Goal: Information Seeking & Learning: Understand process/instructions

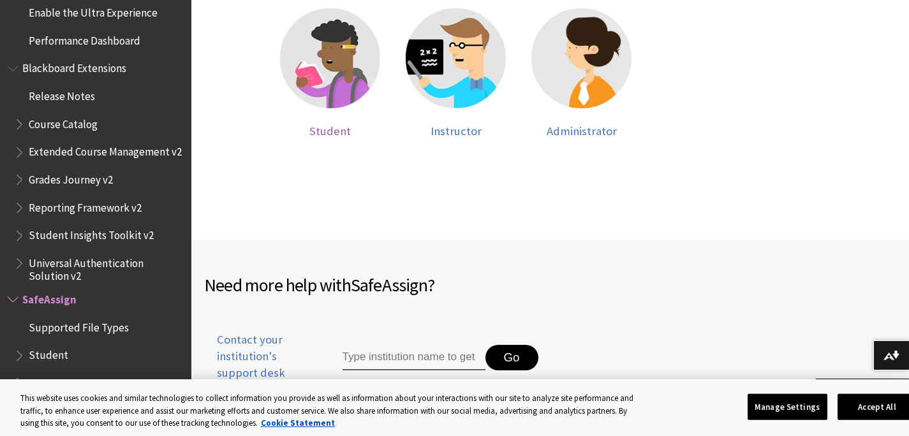
click at [356, 109] on div at bounding box center [330, 66] width 100 height 116
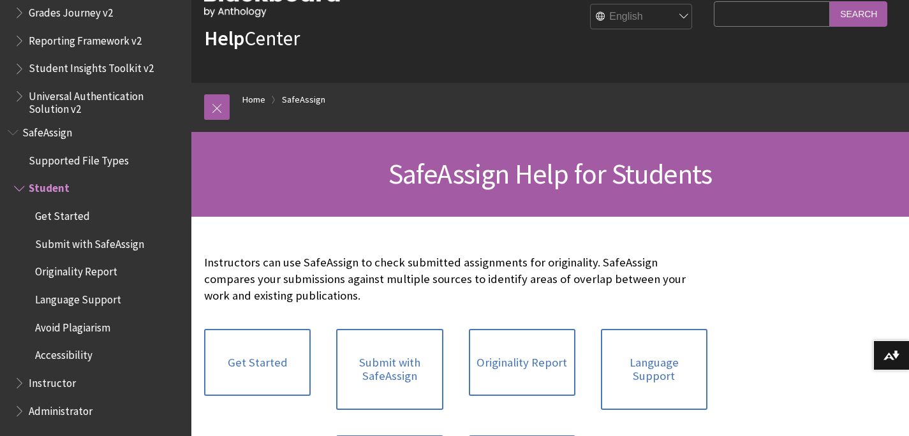
scroll to position [225, 0]
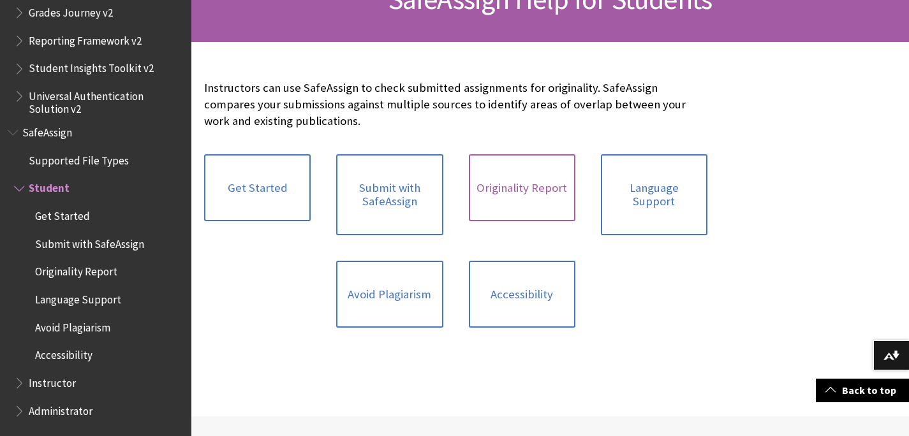
click at [496, 195] on link "Originality Report" at bounding box center [522, 188] width 107 height 68
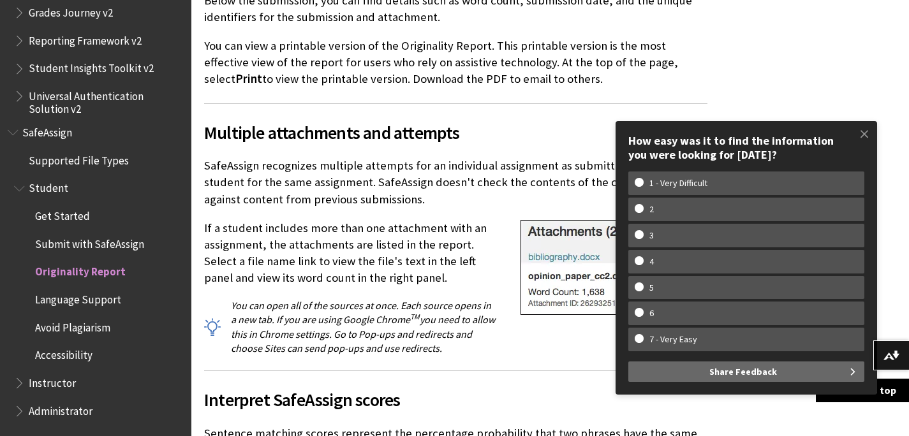
scroll to position [3552, 0]
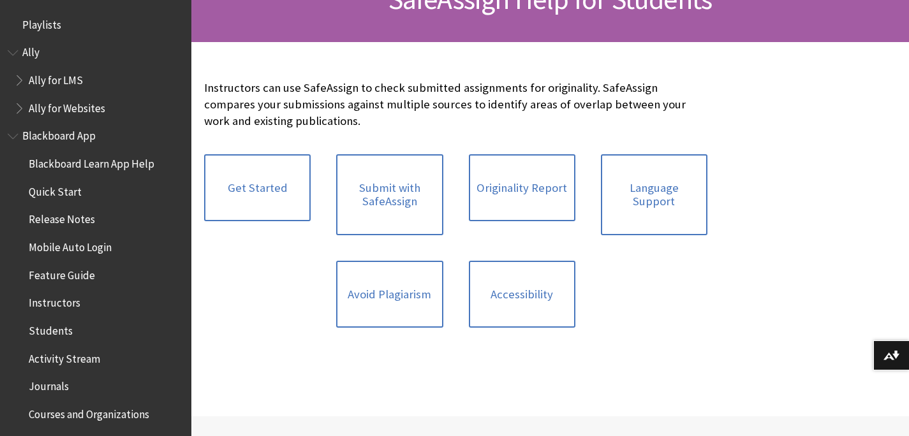
scroll to position [1505, 0]
